Goal: Find contact information: Find contact information

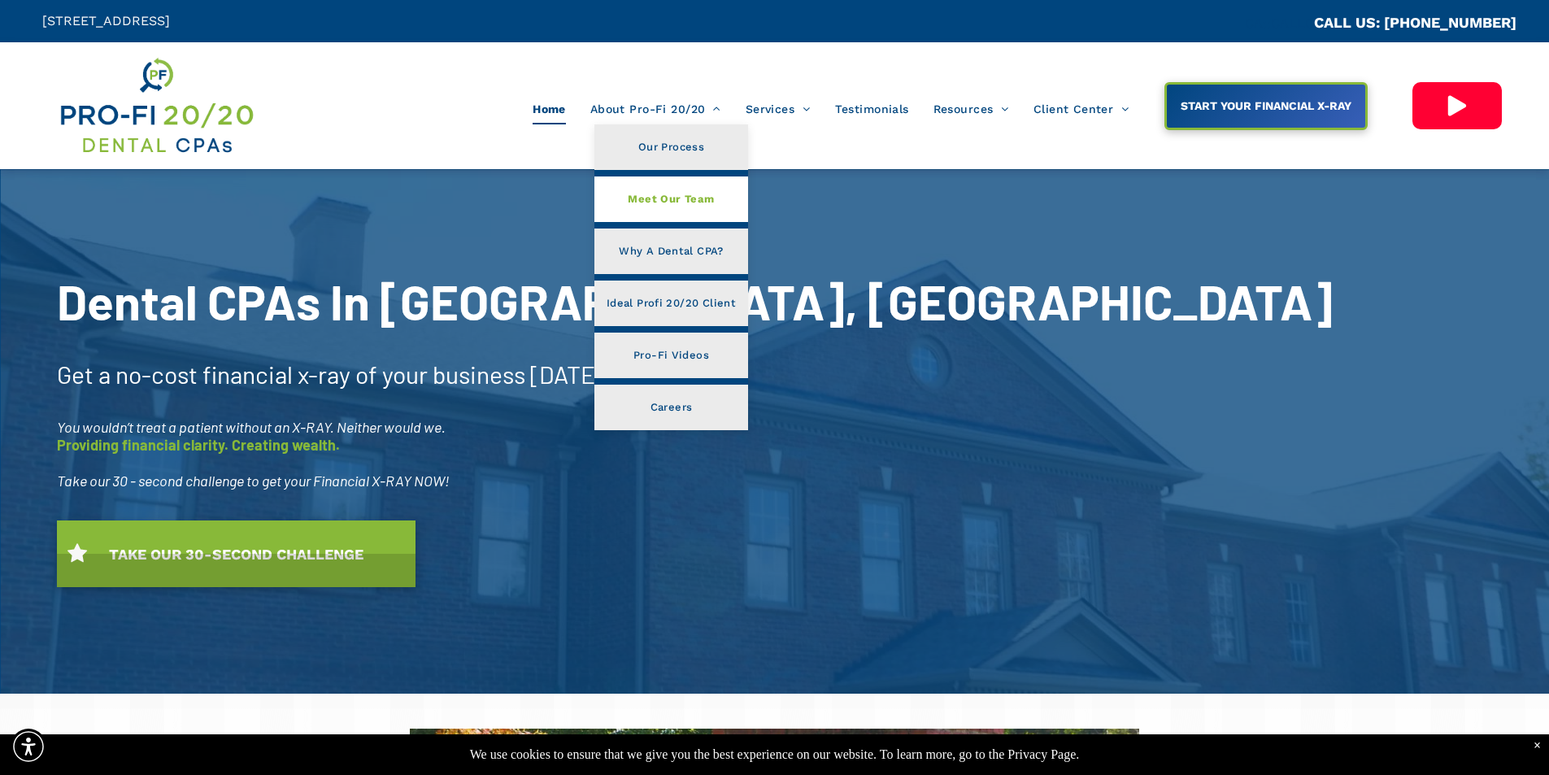
click at [648, 202] on span "Meet Our Team" at bounding box center [671, 199] width 86 height 21
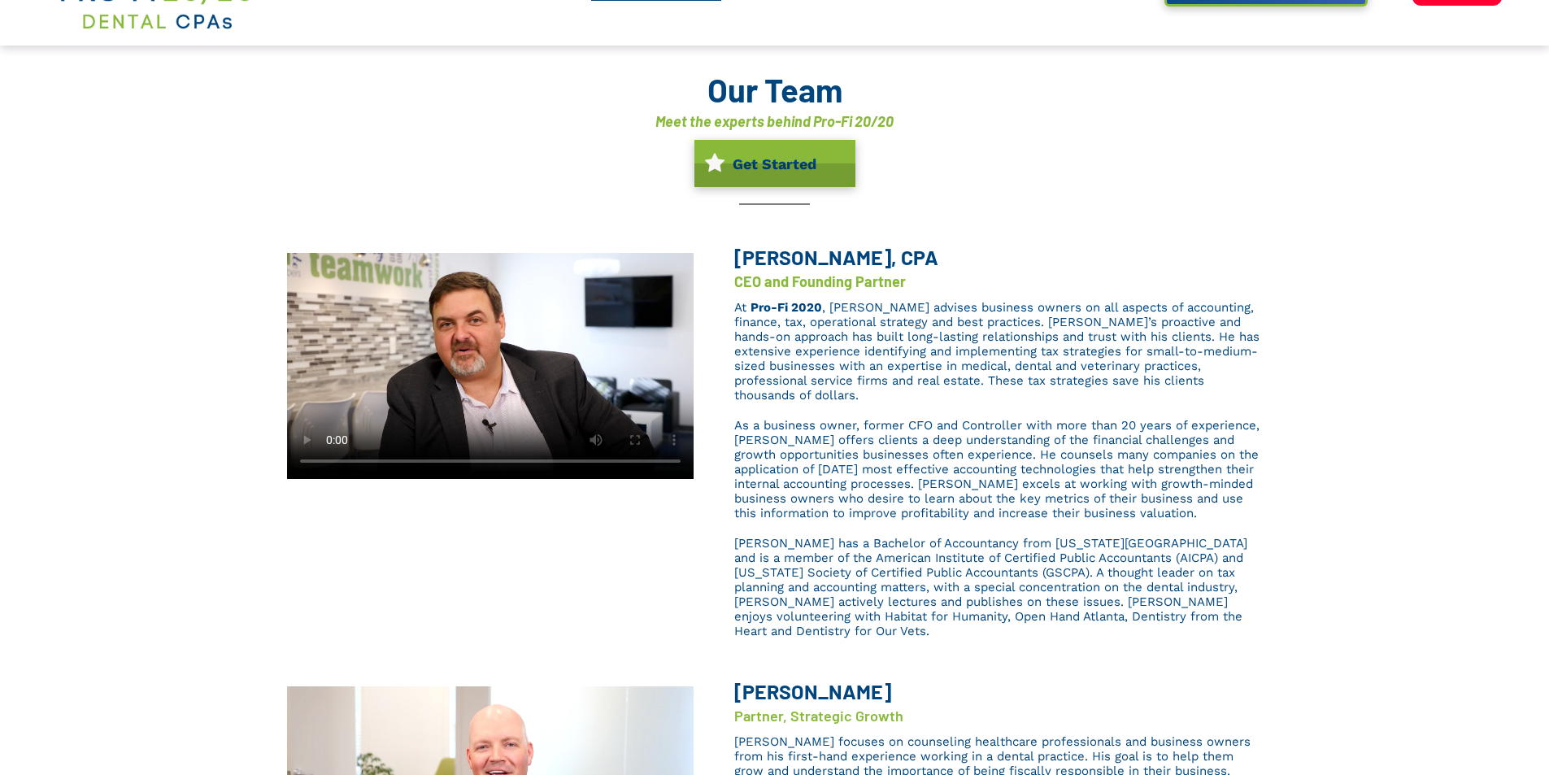
scroll to position [163, 0]
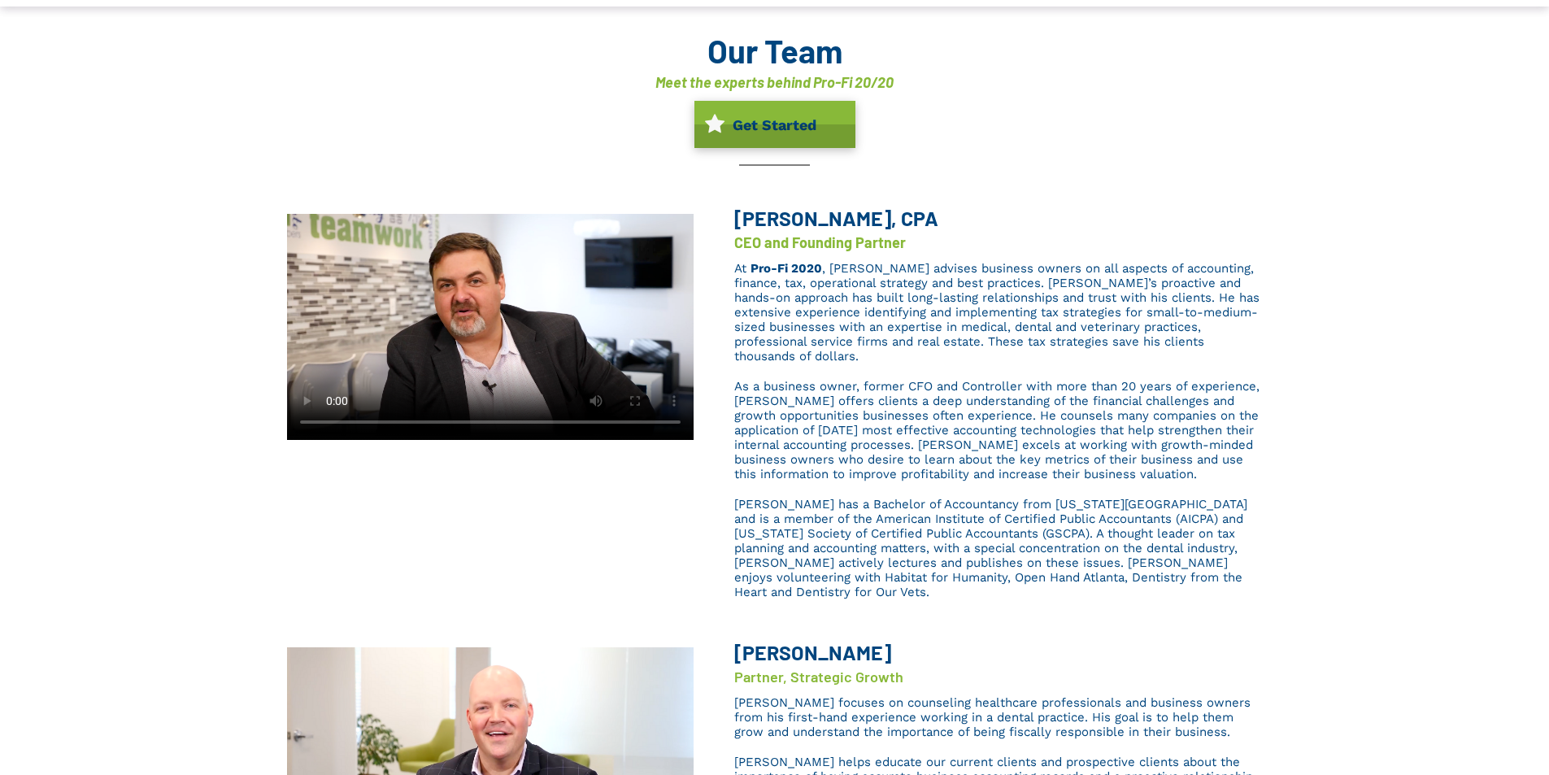
click at [766, 217] on span "Brent L. Saunier, CPA" at bounding box center [836, 218] width 204 height 24
drag, startPoint x: 766, startPoint y: 217, endPoint x: 822, endPoint y: 219, distance: 56.1
click at [822, 219] on span "Brent L. Saunier, CPA" at bounding box center [836, 218] width 204 height 24
copy span "Brent L. Saunier"
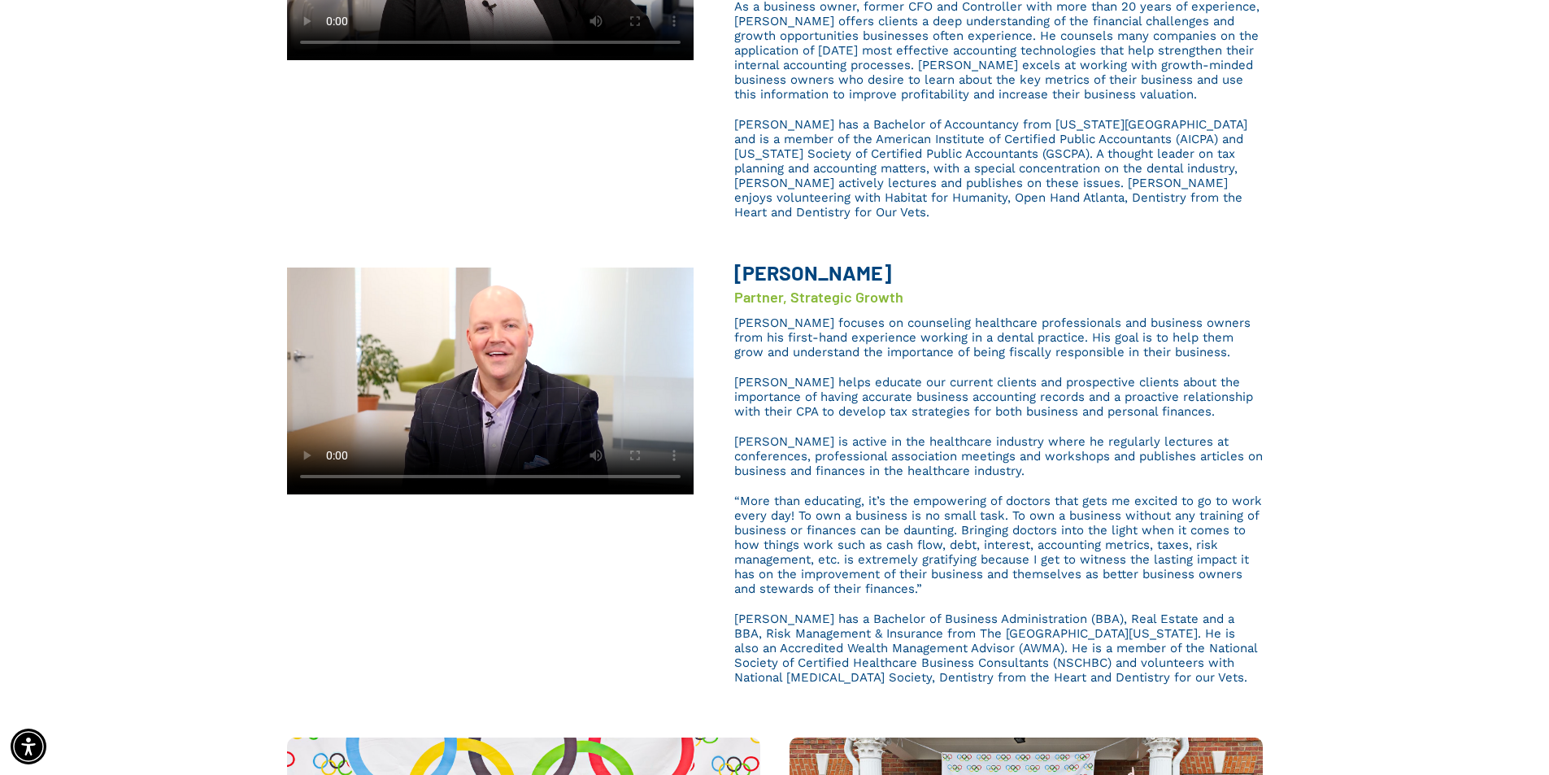
scroll to position [651, 0]
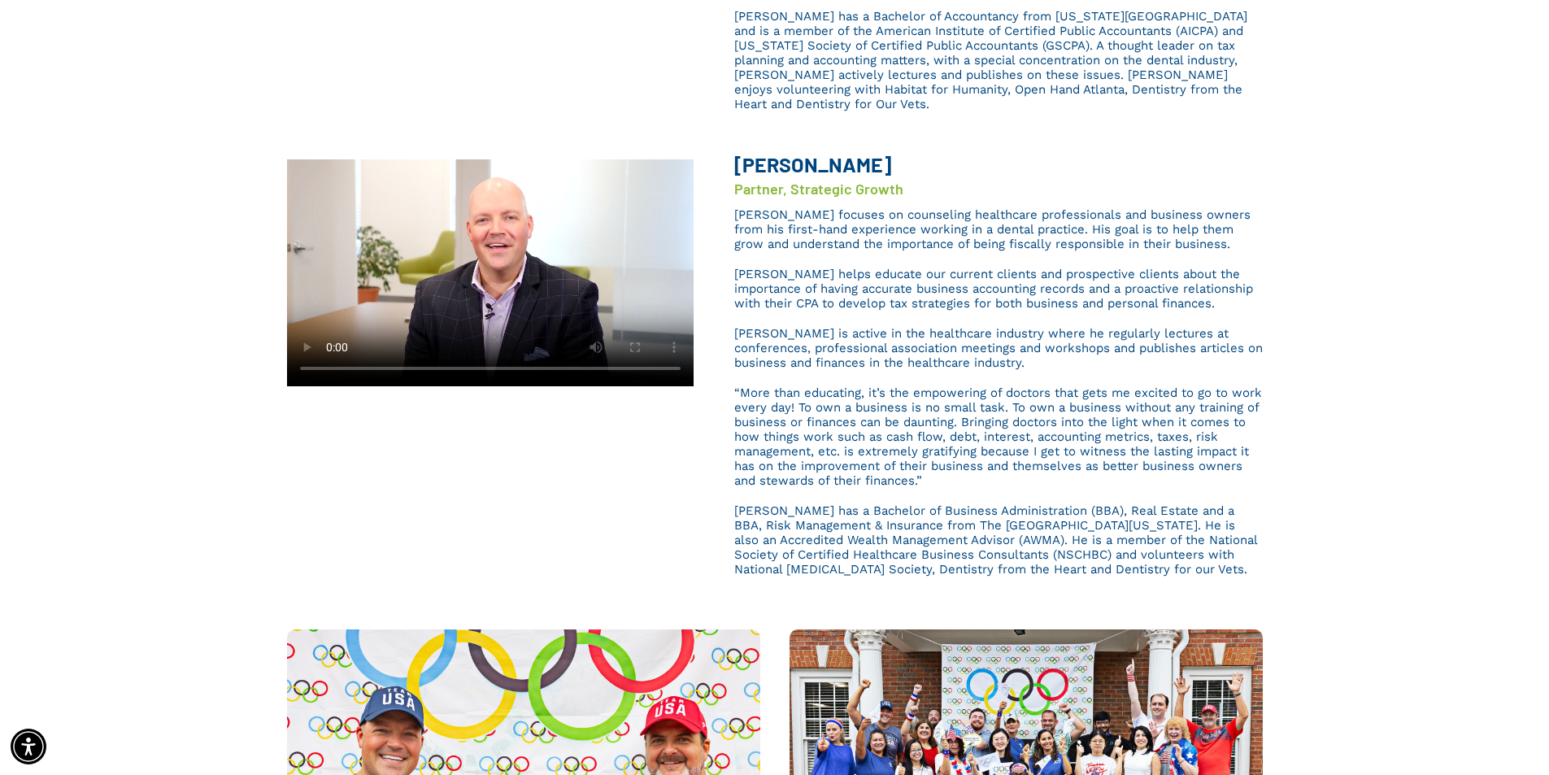
click at [767, 152] on b "[PERSON_NAME]" at bounding box center [812, 164] width 157 height 24
drag, startPoint x: 767, startPoint y: 135, endPoint x: 799, endPoint y: 135, distance: 31.7
click at [799, 152] on b "[PERSON_NAME]" at bounding box center [812, 164] width 157 height 24
copy b "[PERSON_NAME]"
